Goal: Obtain resource: Download file/media

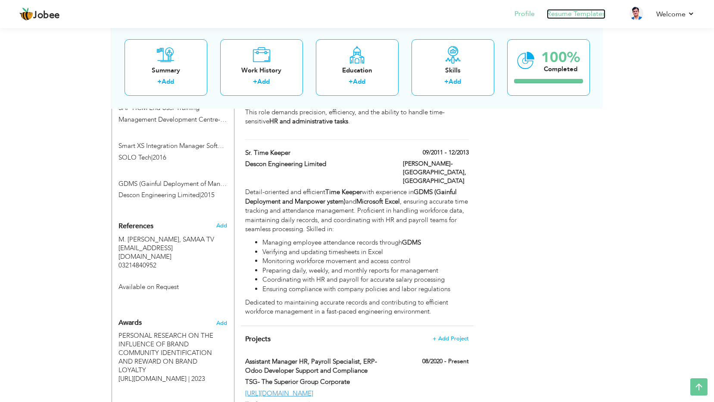
click at [582, 14] on link "Resume Templates" at bounding box center [576, 14] width 59 height 10
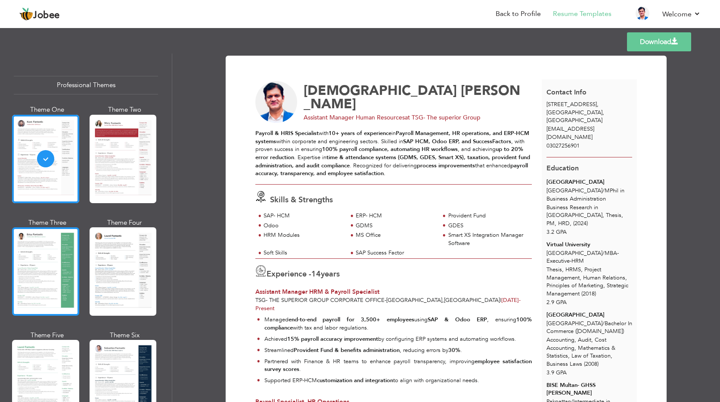
click at [41, 267] on div at bounding box center [45, 271] width 67 height 88
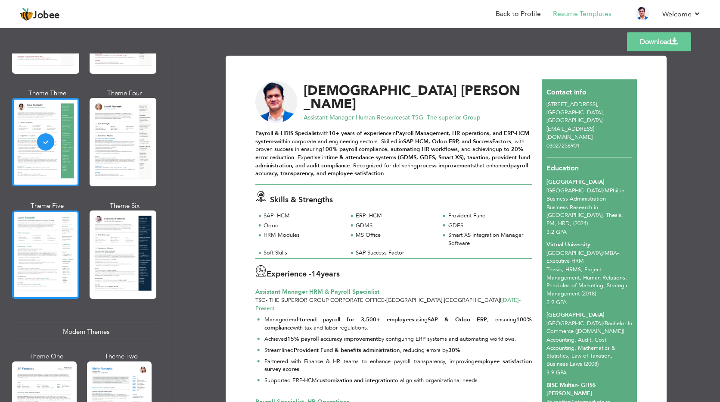
scroll to position [172, 0]
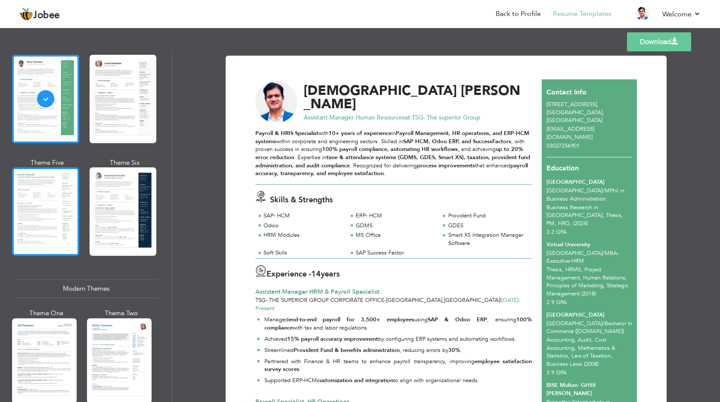
click at [50, 233] on div at bounding box center [45, 211] width 67 height 88
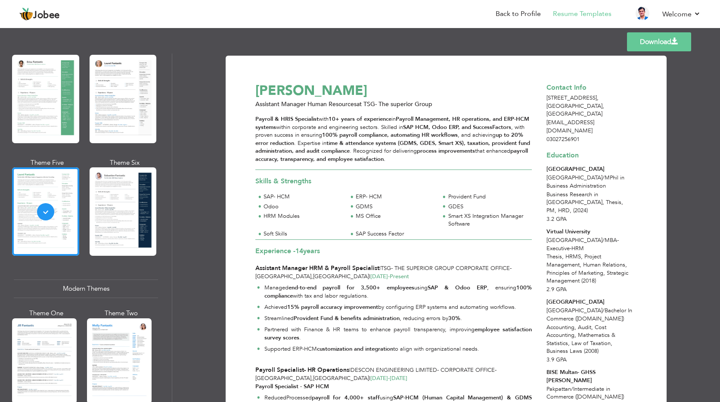
scroll to position [302, 0]
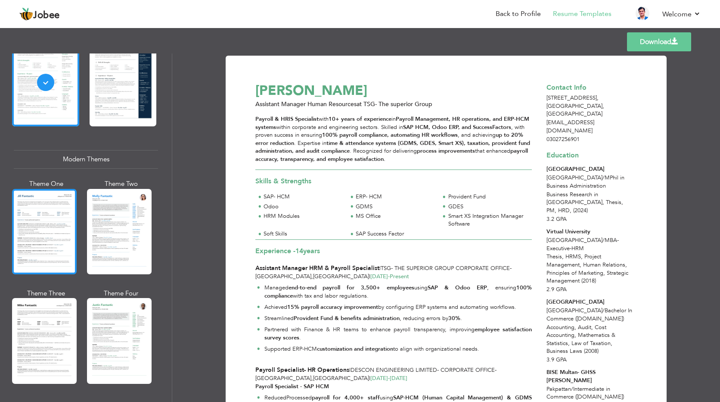
click at [57, 249] on div at bounding box center [44, 231] width 65 height 85
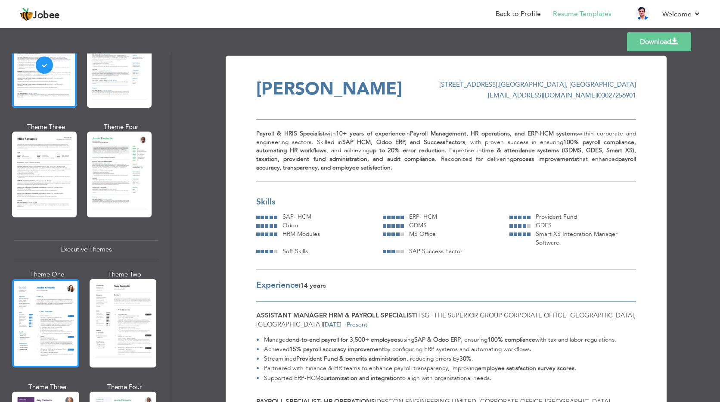
scroll to position [474, 0]
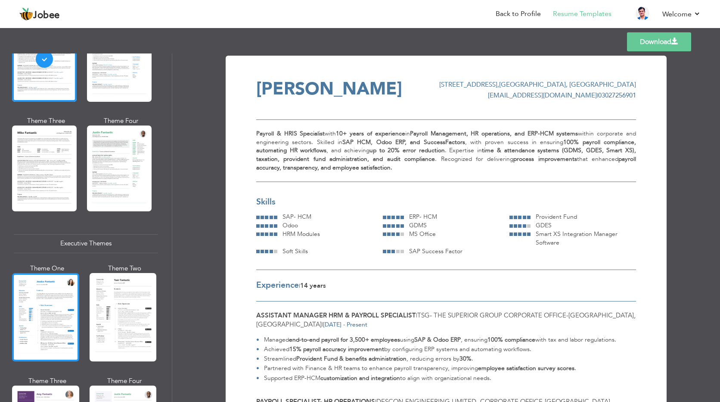
click at [51, 301] on div at bounding box center [45, 317] width 67 height 88
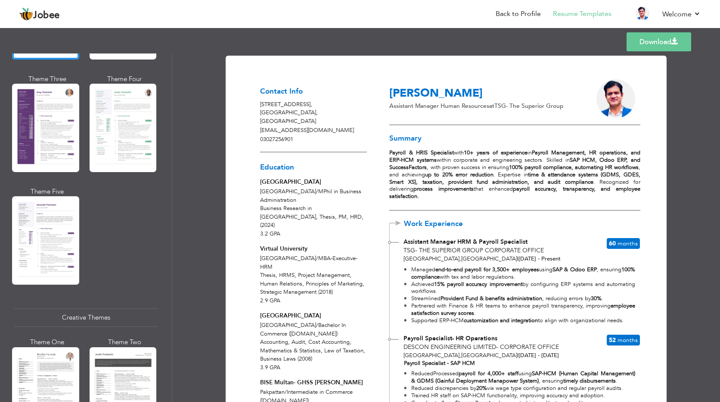
scroll to position [646, 0]
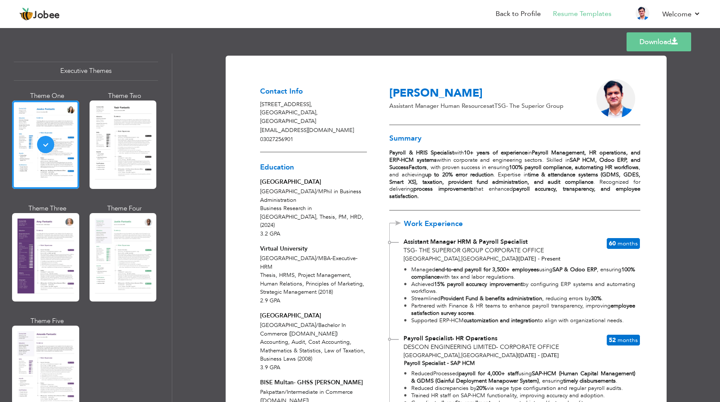
click at [643, 43] on link "Download" at bounding box center [659, 41] width 65 height 19
